Goal: Task Accomplishment & Management: Manage account settings

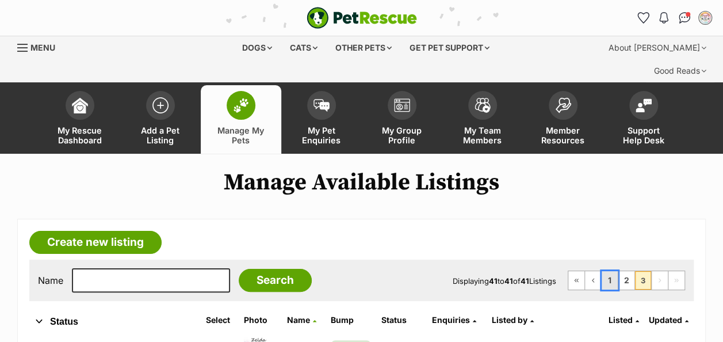
click at [613, 271] on link "1" at bounding box center [609, 280] width 16 height 18
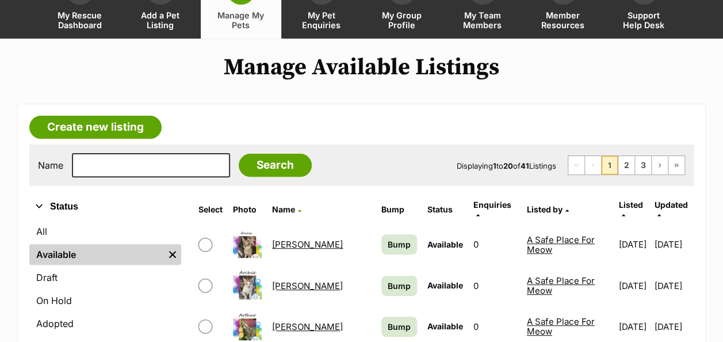
click at [278, 239] on link "[PERSON_NAME]" at bounding box center [307, 244] width 71 height 11
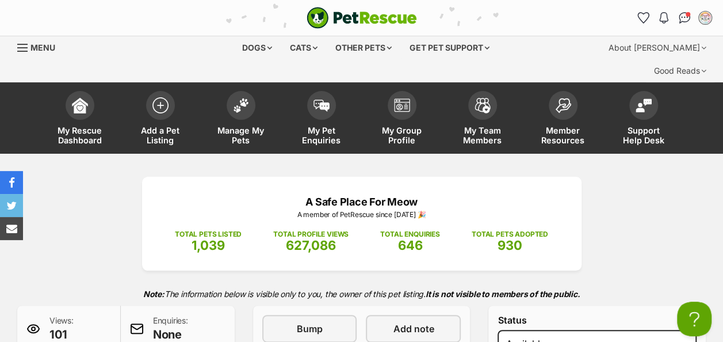
scroll to position [230, 0]
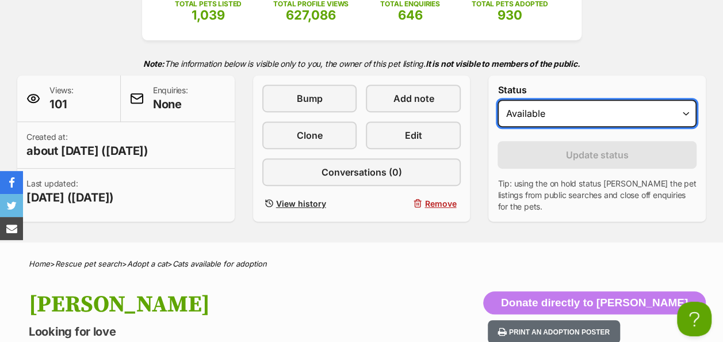
click at [566, 99] on select "Draft Available On hold Adopted" at bounding box center [596, 113] width 199 height 28
select select "rehomed"
click at [497, 99] on select "Draft Available On hold Adopted" at bounding box center [596, 113] width 199 height 28
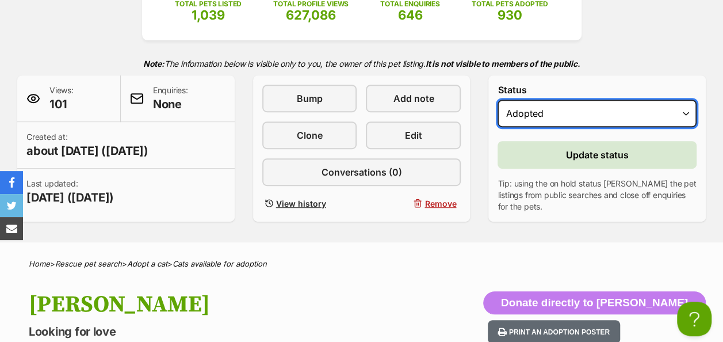
scroll to position [0, 0]
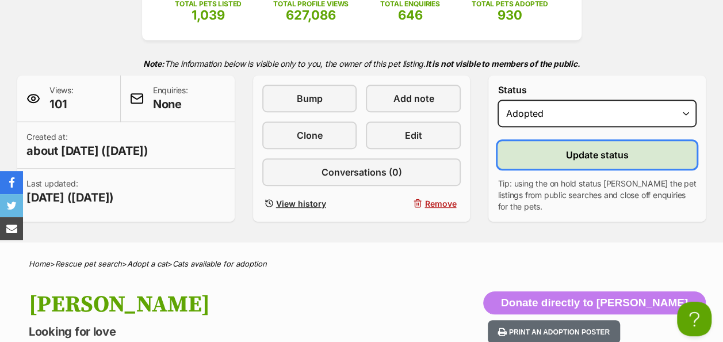
click at [564, 141] on button "Update status" at bounding box center [596, 155] width 199 height 28
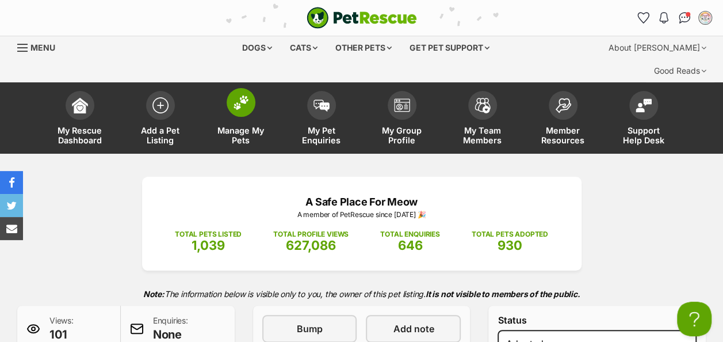
click at [246, 95] on img at bounding box center [241, 102] width 16 height 15
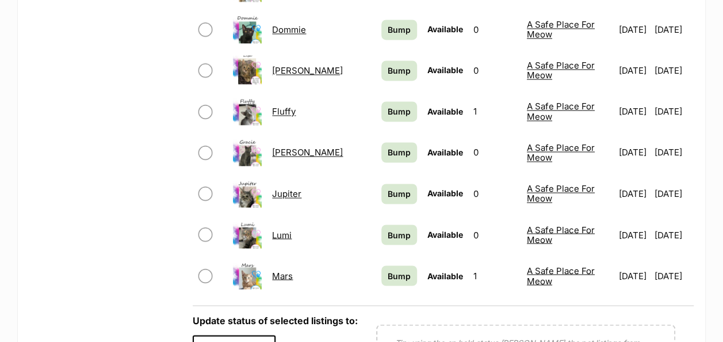
scroll to position [1035, 0]
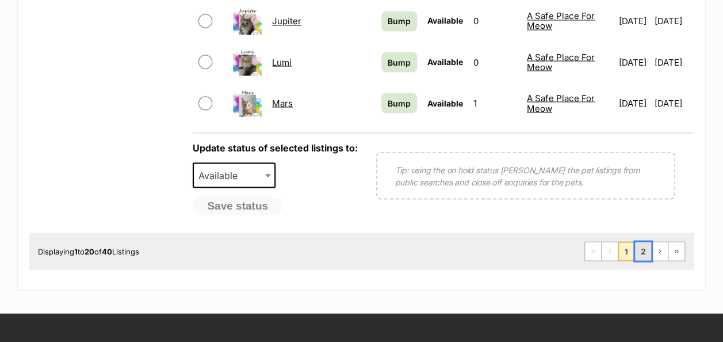
click at [648, 242] on link "2" at bounding box center [643, 251] width 16 height 18
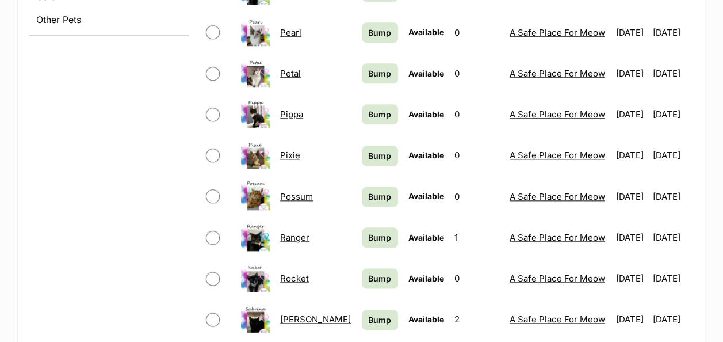
scroll to position [575, 0]
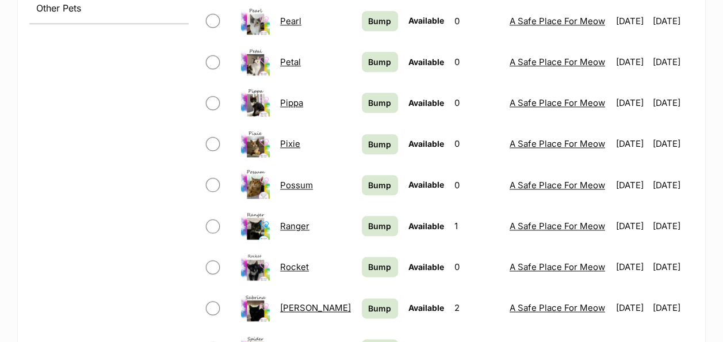
click at [292, 220] on link "Ranger" at bounding box center [294, 225] width 29 height 11
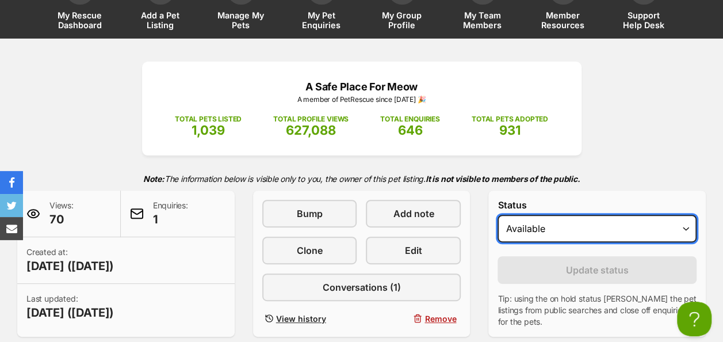
click at [681, 214] on select "Draft - not available as listing has enquires Available On hold Adopted" at bounding box center [596, 228] width 199 height 28
select select "on_hold"
click at [497, 214] on select "Draft - not available as listing has enquires Available On hold Adopted" at bounding box center [596, 228] width 199 height 28
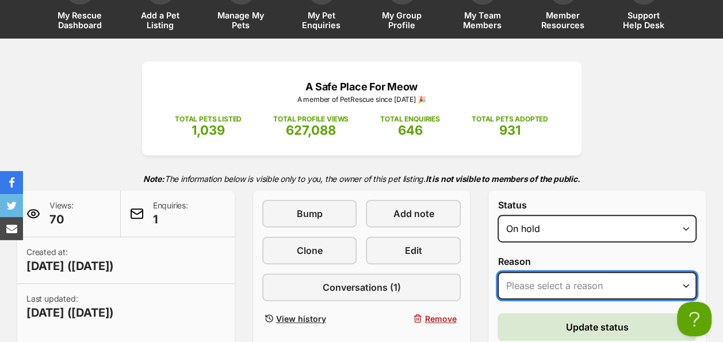
click at [569, 271] on select "Please select a reason Medical reasons Reviewing applications Adoption pending …" at bounding box center [596, 285] width 199 height 28
select select "adoption_pending"
click at [497, 271] on select "Please select a reason Medical reasons Reviewing applications Adoption pending …" at bounding box center [596, 285] width 199 height 28
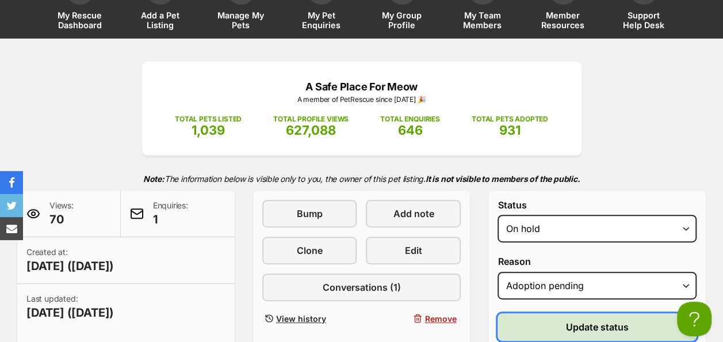
click at [584, 320] on span "Update status" at bounding box center [597, 327] width 63 height 14
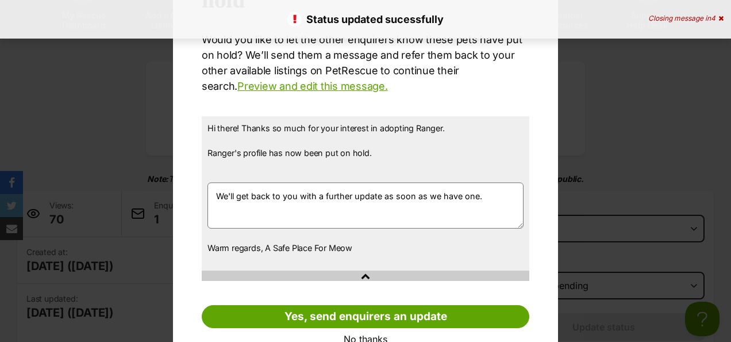
scroll to position [125, 0]
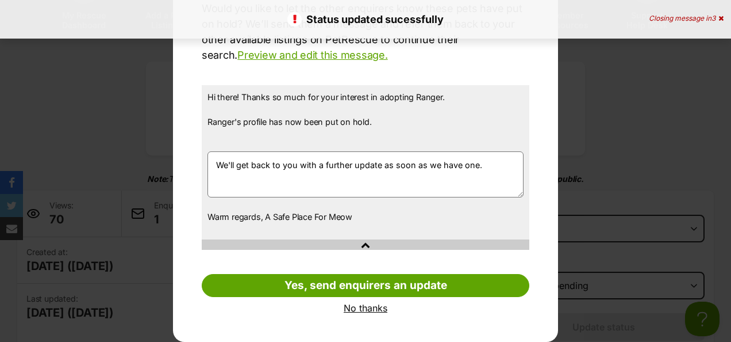
click at [357, 308] on link "No thanks" at bounding box center [366, 307] width 328 height 10
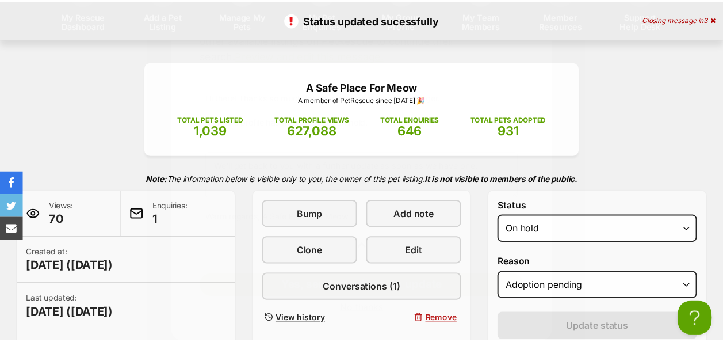
scroll to position [115, 0]
